Goal: Transaction & Acquisition: Purchase product/service

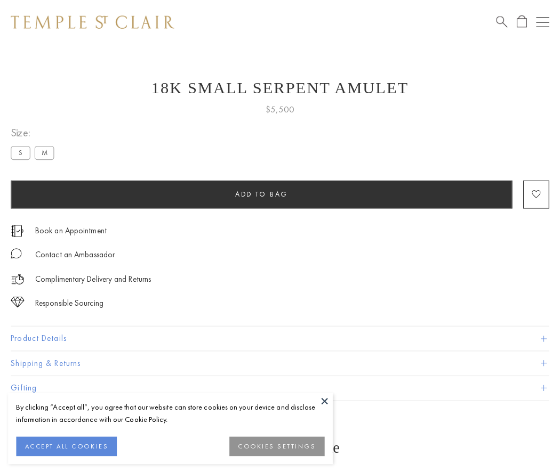
scroll to position [13, 0]
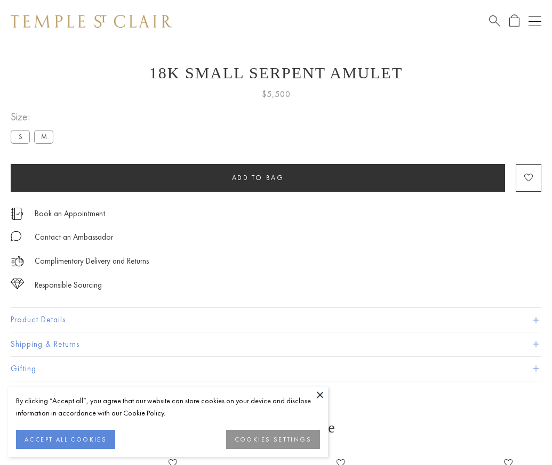
click at [257, 177] on span "Add to bag" at bounding box center [258, 177] width 52 height 9
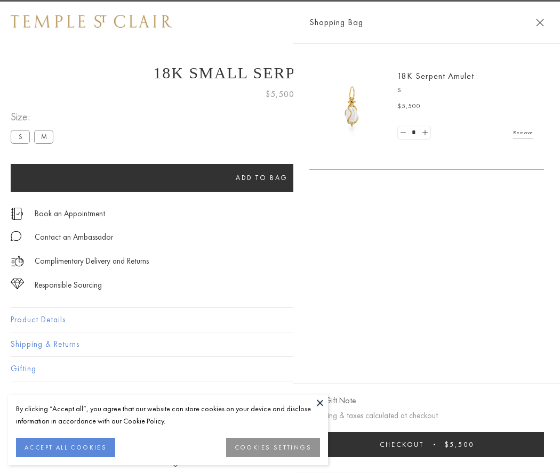
click at [498, 444] on button "Checkout $5,500" at bounding box center [426, 444] width 234 height 25
